Goal: Answer question/provide support

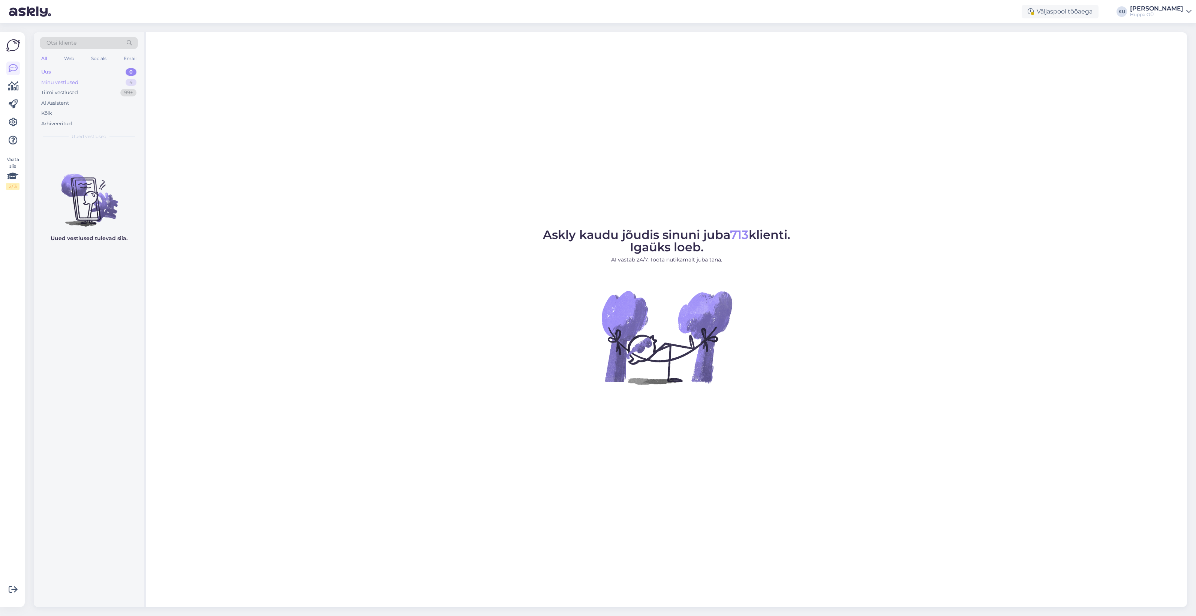
click at [109, 81] on div "Minu vestlused 4" at bounding box center [89, 82] width 98 height 10
click at [90, 166] on div "Here are the options (for spring/autumn overalls): https://[DOMAIN_NAME]/fi/pro…" at bounding box center [96, 162] width 85 height 13
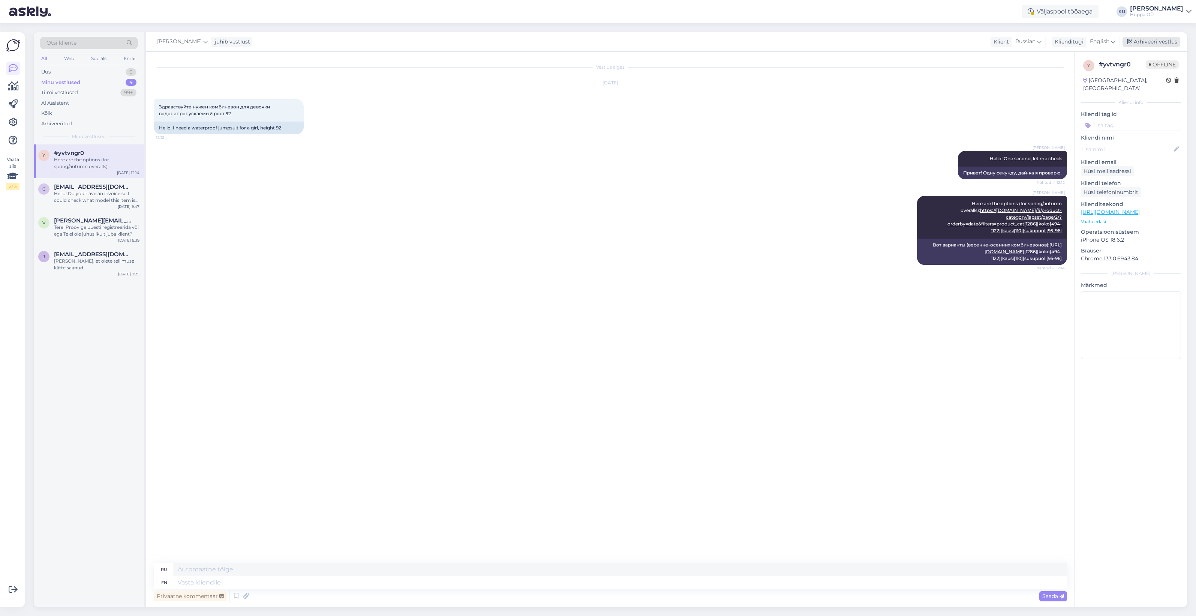
click at [1164, 40] on div "Arhiveeri vestlus" at bounding box center [1152, 42] width 58 height 10
click at [88, 167] on div "Hello! Do you have an invoice so I could check what model this item is? Or can …" at bounding box center [96, 162] width 85 height 13
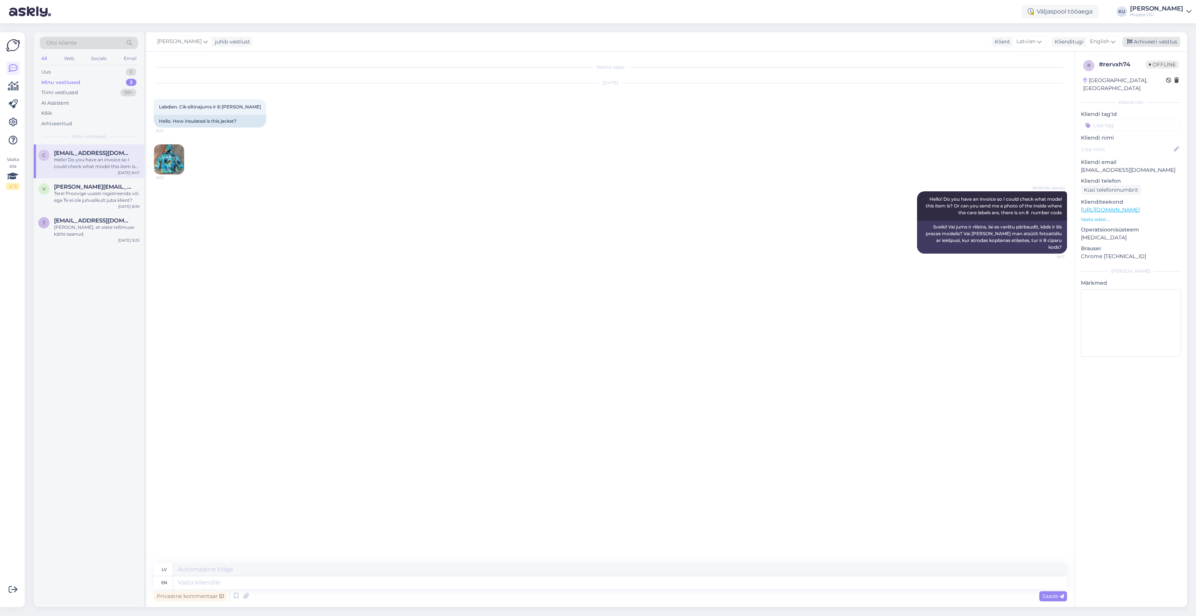
drag, startPoint x: 1162, startPoint y: 42, endPoint x: 784, endPoint y: 55, distance: 378.5
click at [1160, 42] on div "Arhiveeri vestlus" at bounding box center [1152, 42] width 58 height 10
click at [87, 162] on div "Tere! Proovige uuesti registreerida või ega Te ei ole juhuslikult juba klient?" at bounding box center [96, 162] width 85 height 13
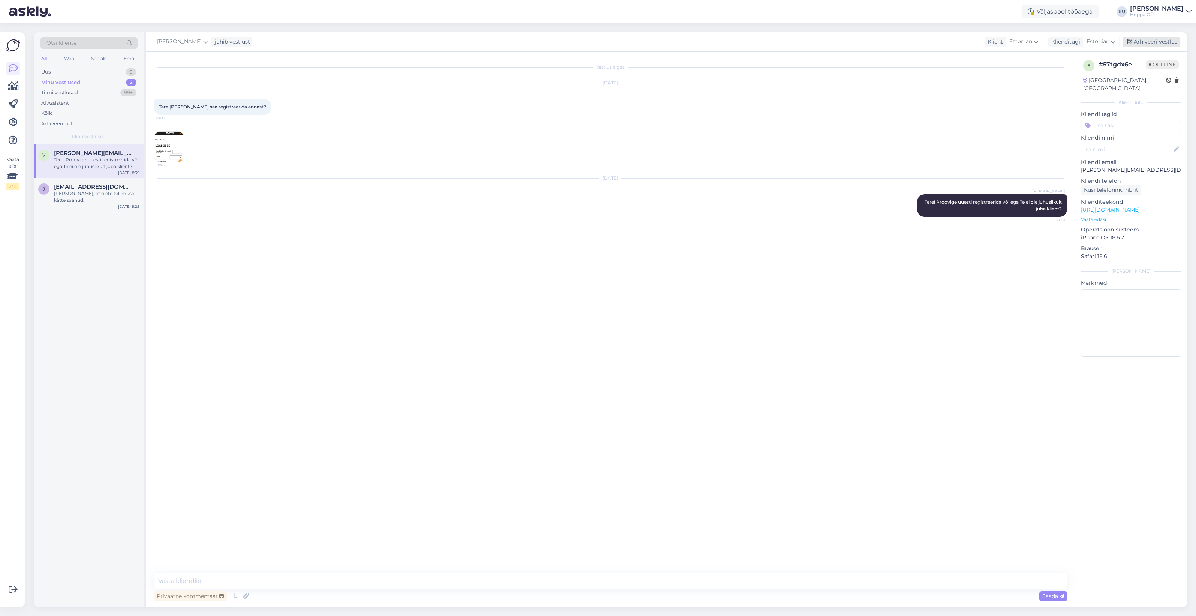
click at [1135, 38] on div "Arhiveeri vestlus" at bounding box center [1152, 42] width 58 height 10
click at [73, 162] on div "[PERSON_NAME], et olete tellimuse kätte saanud." at bounding box center [96, 162] width 85 height 13
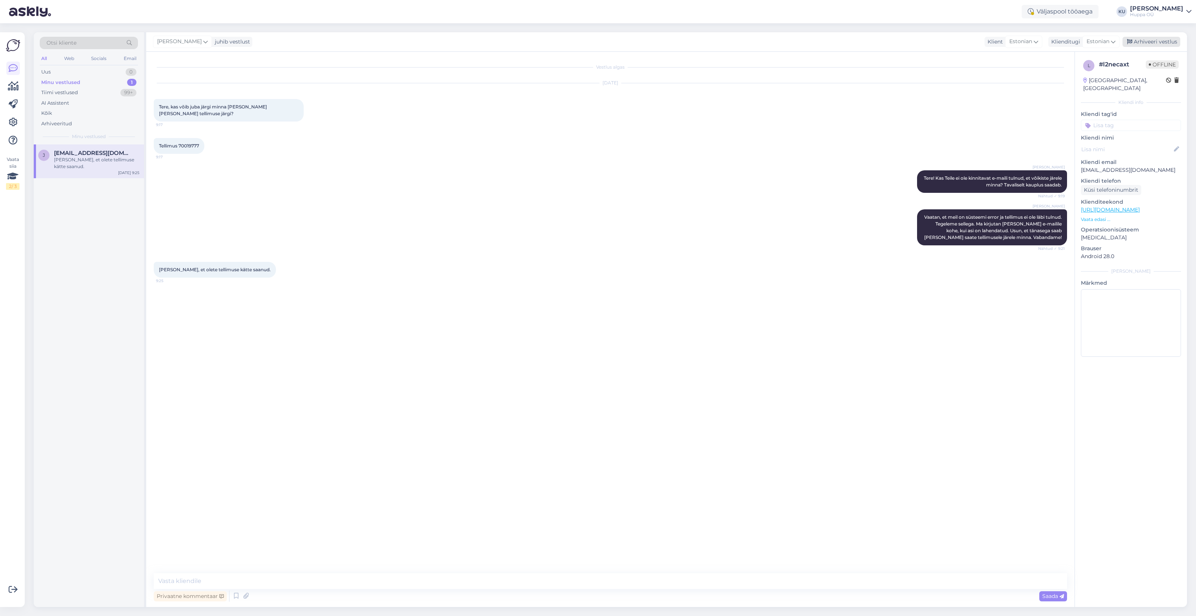
click at [1155, 37] on div "Arhiveeri vestlus" at bounding box center [1152, 42] width 58 height 10
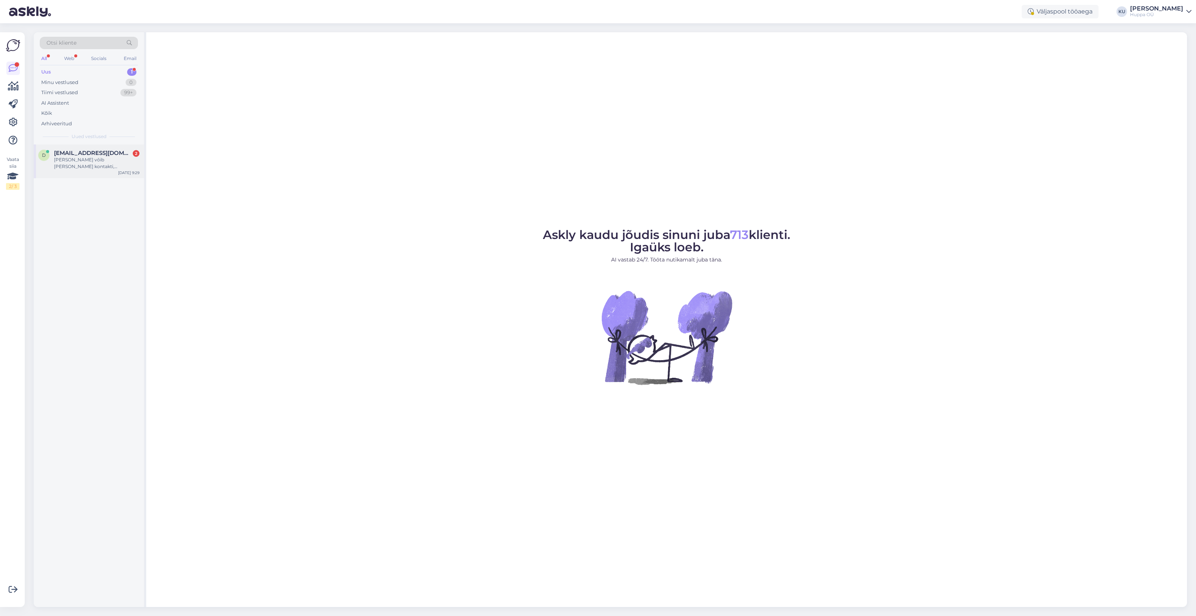
click at [85, 148] on div "d direktorkroll@tamsalu.ee 2 Kust võib leida kontakti, kelle poole pöörduda jop…" at bounding box center [89, 161] width 110 height 34
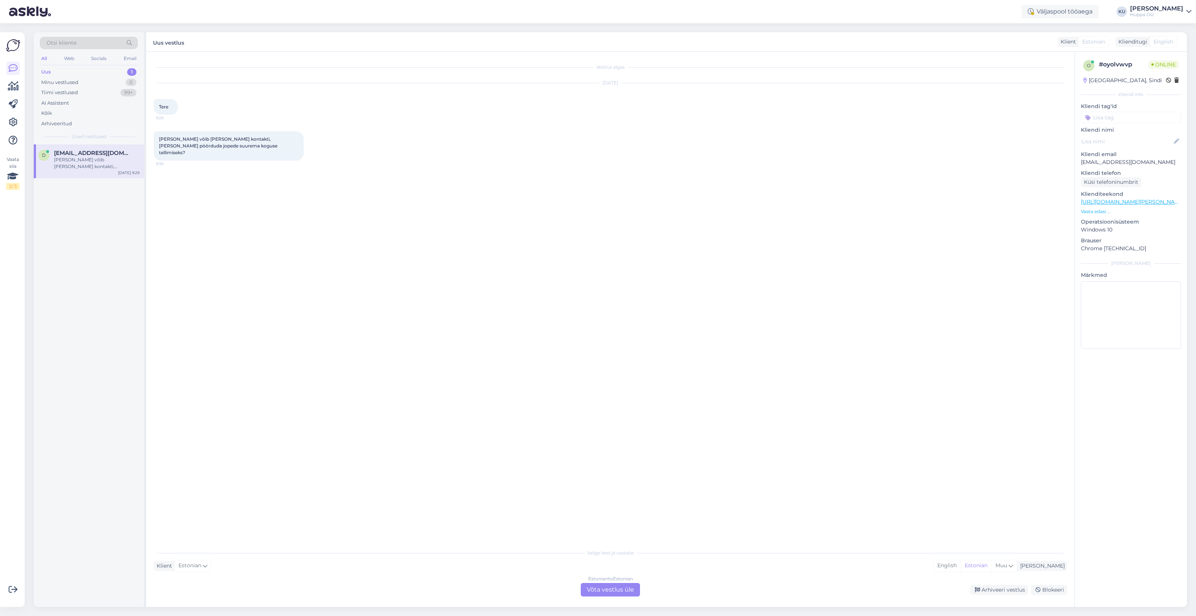
click at [605, 591] on div "Estonian to Estonian Võta vestlus üle" at bounding box center [610, 589] width 59 height 13
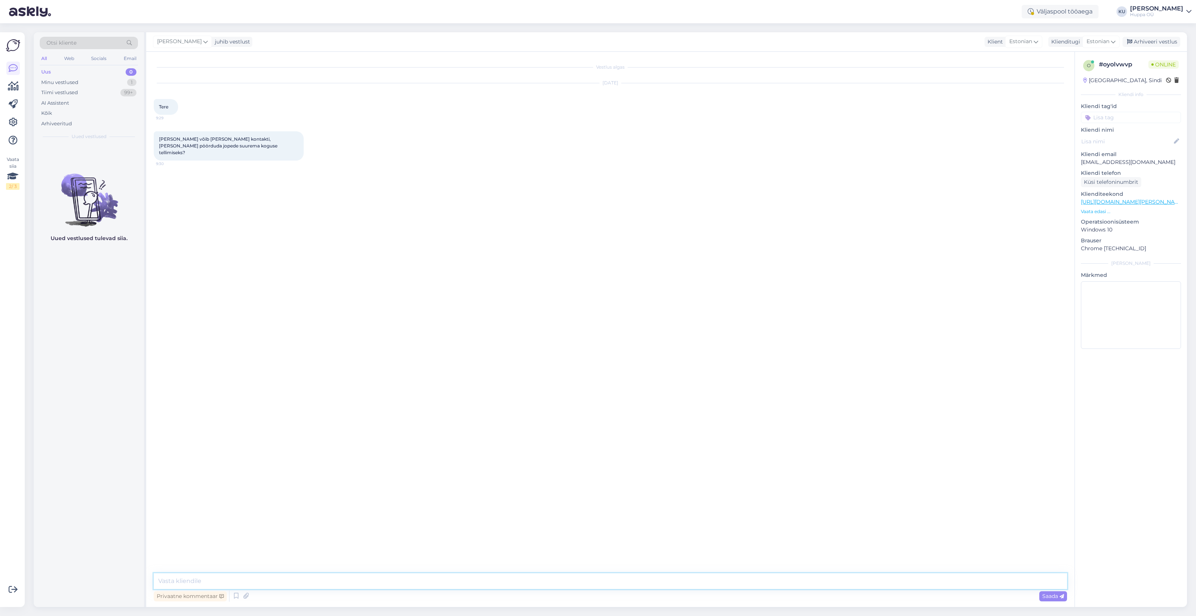
click at [484, 580] on textarea at bounding box center [610, 581] width 913 height 16
click at [264, 580] on textarea "Tere! Palun kirjutage meie müügiesnidajale:" at bounding box center [610, 581] width 913 height 16
click at [312, 579] on textarea "Tere! Palun kirjutage meie müügiesindajale:" at bounding box center [610, 581] width 913 height 16
paste textarea "moonika.kaljas@huppa.eu"
type textarea "Tere! Palun kirjutage meie müügiesindajale: moonika.kaljas@huppa.eu"
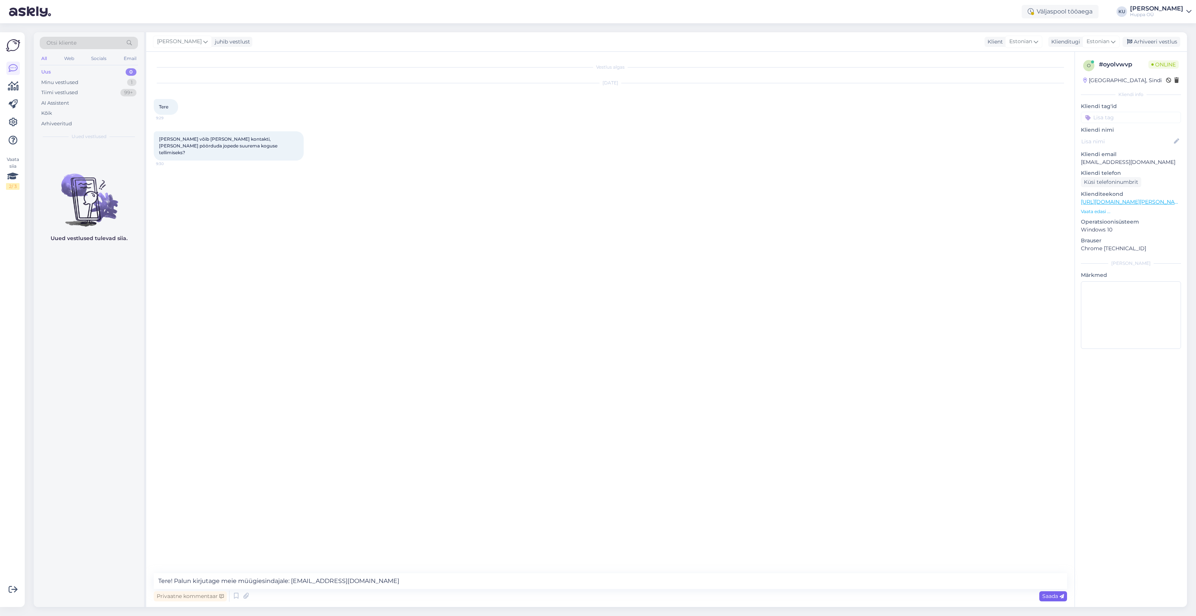
click at [1052, 591] on div "Saada" at bounding box center [1053, 596] width 28 height 10
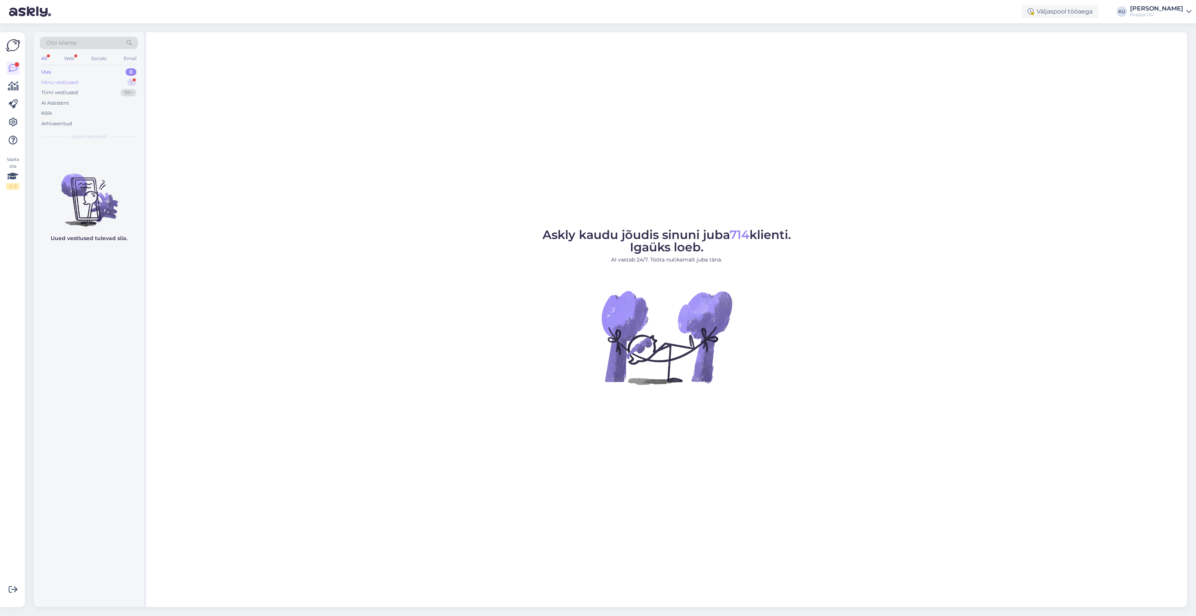
click at [75, 84] on div "Minu vestlused" at bounding box center [59, 82] width 37 height 7
click at [72, 157] on div "Suur tänu!" at bounding box center [96, 159] width 85 height 7
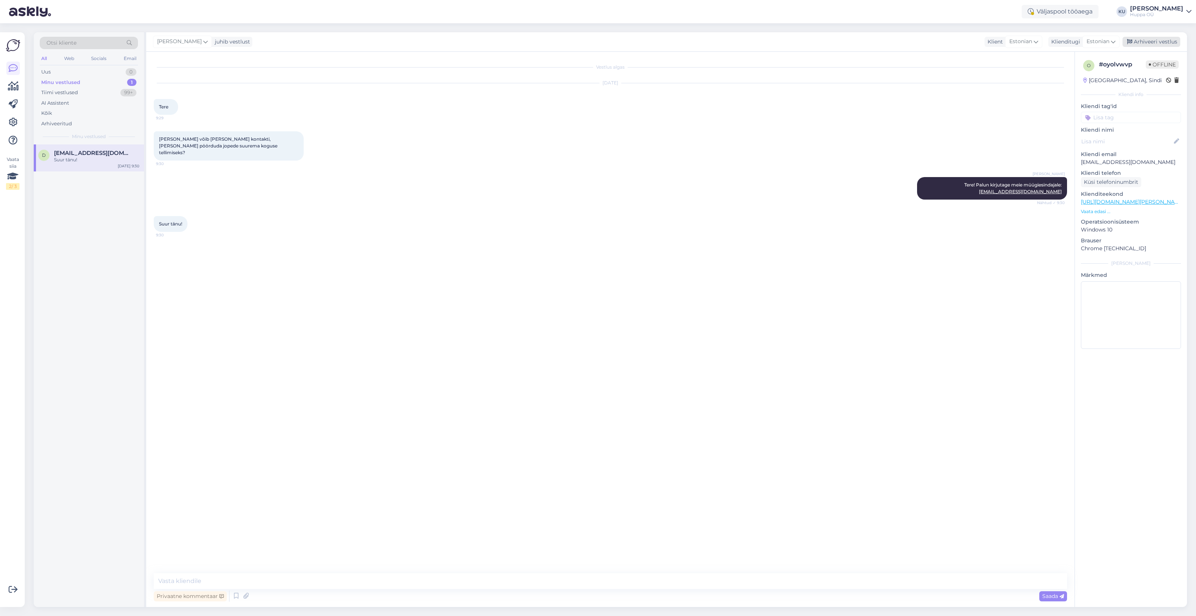
click at [1146, 40] on div "Arhiveeri vestlus" at bounding box center [1152, 42] width 58 height 10
